Goal: Transaction & Acquisition: Purchase product/service

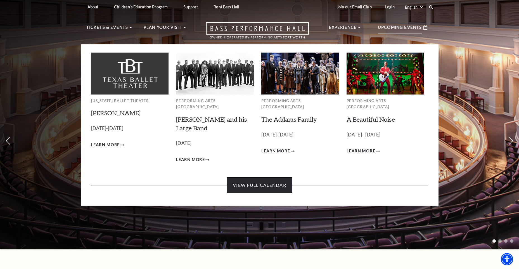
click at [268, 177] on link "View Full Calendar" at bounding box center [259, 185] width 65 height 16
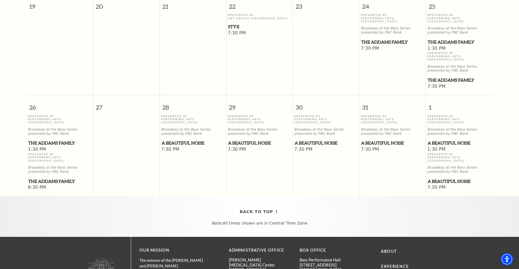
scroll to position [354, 0]
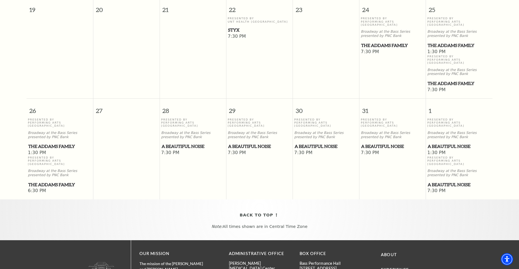
drag, startPoint x: 56, startPoint y: 169, endPoint x: 52, endPoint y: 207, distance: 38.8
drag, startPoint x: 52, startPoint y: 207, endPoint x: 197, endPoint y: 193, distance: 145.7
click at [185, 199] on div "Back To Top Note: All times shown are in Central Time Zone" at bounding box center [259, 219] width 519 height 41
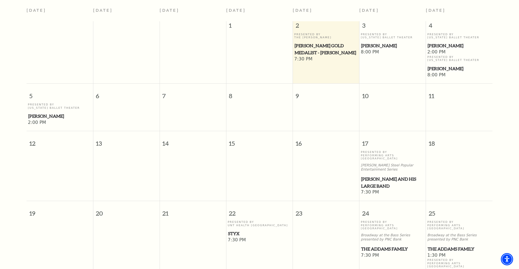
scroll to position [70, 0]
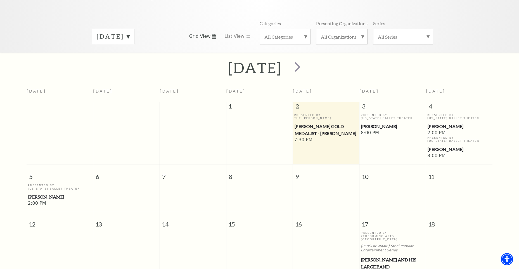
click at [303, 34] on label "All Categories" at bounding box center [284, 37] width 41 height 6
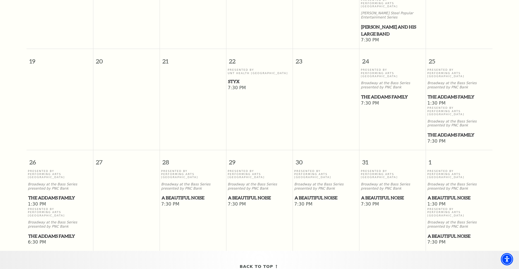
scroll to position [293, 0]
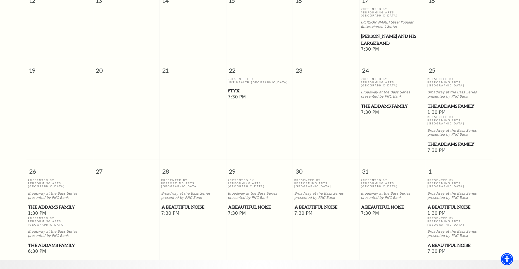
click at [456, 102] on span "The Addams Family" at bounding box center [458, 105] width 63 height 7
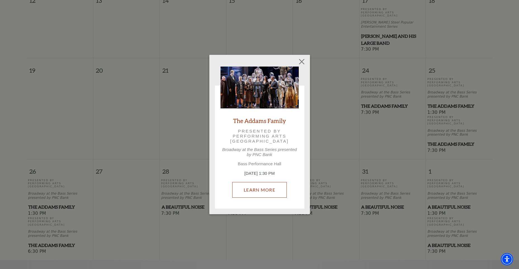
click at [245, 185] on link "Learn More" at bounding box center [259, 190] width 54 height 16
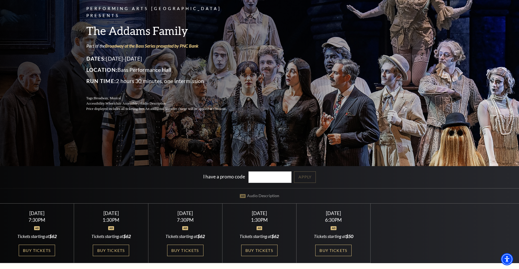
scroll to position [56, 0]
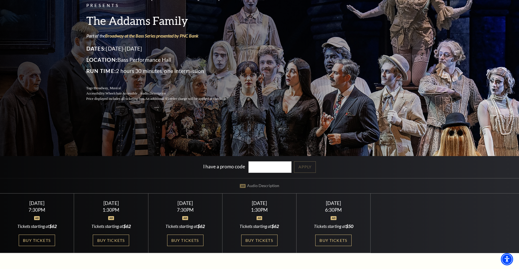
click at [449, 99] on div "Performing Arts Fort Worth Presents The Addams Family Part of the Broadway at t…" at bounding box center [259, 97] width 519 height 312
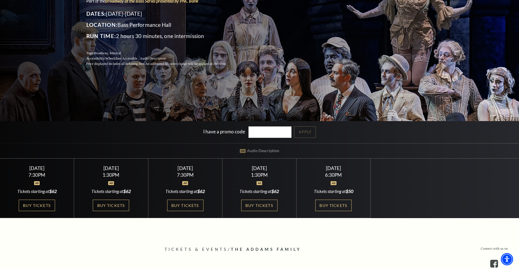
scroll to position [0, 0]
